Goal: Find specific page/section: Find specific page/section

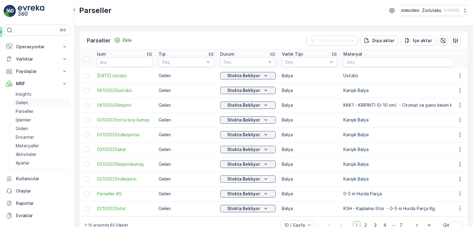
click at [32, 102] on link "Gelen" at bounding box center [41, 103] width 57 height 9
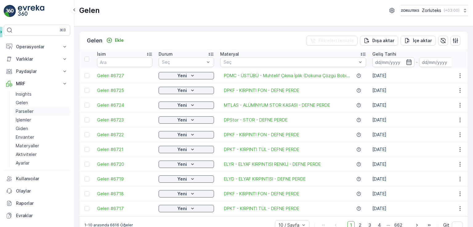
click at [32, 112] on p "Parseller" at bounding box center [25, 111] width 18 height 6
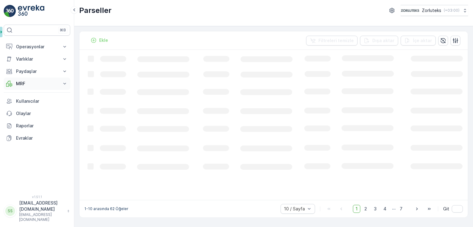
click at [29, 79] on button "MRF" at bounding box center [37, 84] width 67 height 12
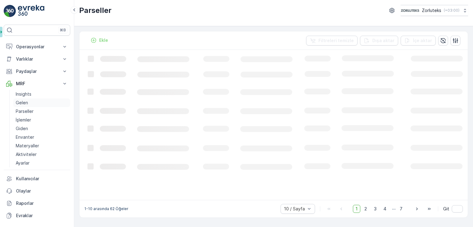
click at [32, 102] on link "Gelen" at bounding box center [41, 103] width 57 height 9
